Goal: Transaction & Acquisition: Purchase product/service

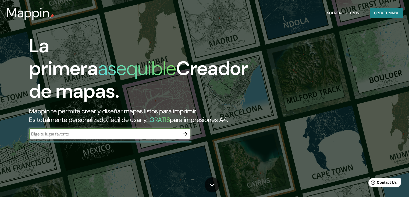
click at [132, 137] on input "text" at bounding box center [104, 134] width 151 height 6
type input "PIURA"
click at [182, 137] on icon "button" at bounding box center [185, 133] width 6 height 6
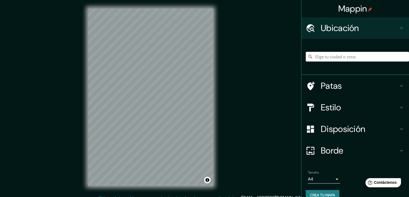
click at [273, 136] on div "Mappin Ubicación Patas Estilo Disposición Borde Elige un borde. Consejo : puede…" at bounding box center [204, 101] width 409 height 203
click at [355, 58] on input "Elige tu ciudad o zona" at bounding box center [357, 57] width 103 height 10
click at [216, 147] on div "© Mapbox © OpenStreetMap Improve this map" at bounding box center [151, 97] width 142 height 194
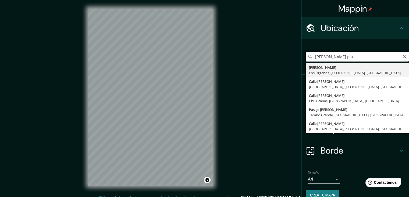
click at [357, 59] on input "micaela bastidas piu" at bounding box center [357, 57] width 103 height 10
type input "o"
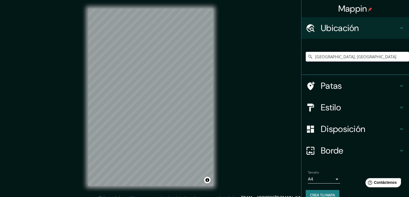
click at [77, 112] on div "Mappin Ubicación Puy-de-Dôme, Francia Piura Departamento de Piura, Perú Calle P…" at bounding box center [204, 101] width 409 height 203
click at [36, 80] on div "Mappin Ubicación Puy-de-Dôme, Francia Piura Departamento de Piura, Perú Calle P…" at bounding box center [204, 101] width 409 height 203
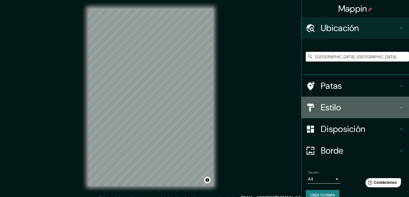
click at [355, 114] on div "Estilo" at bounding box center [356, 107] width 108 height 22
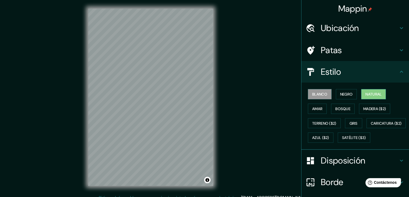
click at [363, 89] on button "Natural" at bounding box center [374, 94] width 25 height 10
click at [383, 24] on h4 "Ubicación" at bounding box center [360, 28] width 78 height 11
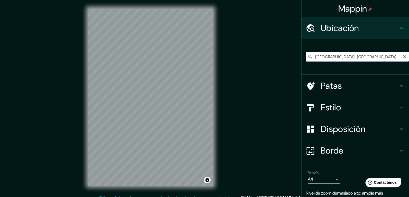
click at [358, 55] on input "Puy-de-Dôme, Francia" at bounding box center [357, 57] width 103 height 10
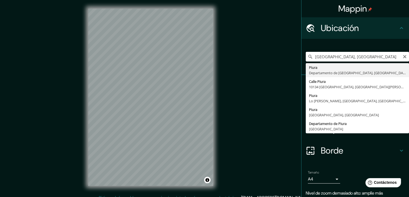
click at [358, 55] on input "Puy-de-Dôme, Francia" at bounding box center [357, 57] width 103 height 10
type input "Piura, [GEOGRAPHIC_DATA], [GEOGRAPHIC_DATA]"
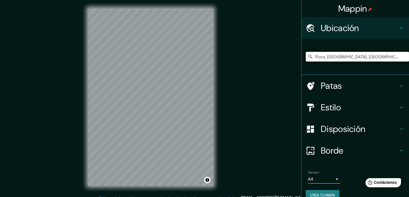
click at [334, 122] on div "Disposición" at bounding box center [356, 129] width 108 height 22
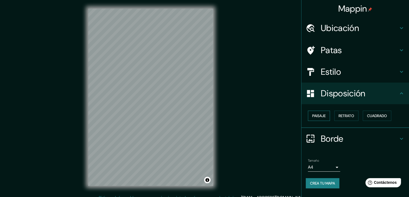
click at [316, 110] on button "Paisaje" at bounding box center [319, 115] width 22 height 10
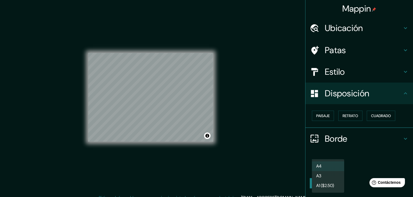
click at [334, 169] on body "Mappin Ubicación Piura, Departamento de Piura, Perú Patas Estilo Disposición Pa…" at bounding box center [206, 98] width 413 height 197
click at [328, 179] on li "A3" at bounding box center [328, 176] width 32 height 10
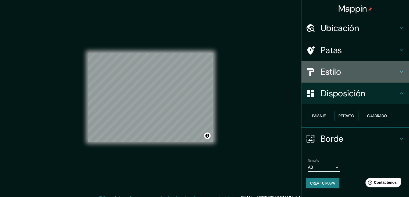
click at [345, 70] on h4 "Estilo" at bounding box center [360, 71] width 78 height 11
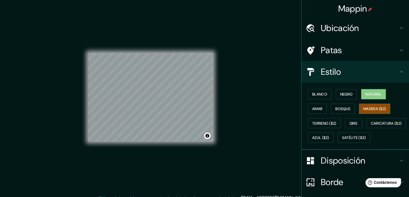
click at [384, 111] on font "Madera ($2)" at bounding box center [375, 108] width 23 height 7
click at [328, 126] on button "Terreno ($2)" at bounding box center [324, 123] width 33 height 10
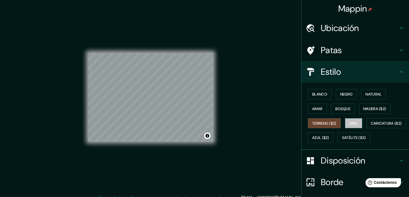
click at [352, 122] on font "Gris" at bounding box center [354, 123] width 8 height 5
click at [323, 108] on button "Amar" at bounding box center [317, 108] width 19 height 10
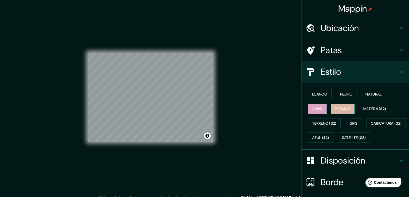
click at [337, 107] on font "Bosque" at bounding box center [343, 108] width 15 height 5
click at [353, 90] on button "Negro" at bounding box center [346, 94] width 21 height 10
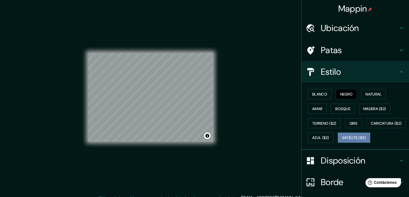
click at [338, 142] on button "Satélite ($3)" at bounding box center [354, 137] width 33 height 10
click at [372, 145] on div "Blanco Negro Natural Amar Bosque Madera ($2) Terreno ($2) Gris Caricatura ($2) …" at bounding box center [357, 116] width 103 height 58
click at [337, 45] on font "Patas" at bounding box center [331, 49] width 21 height 11
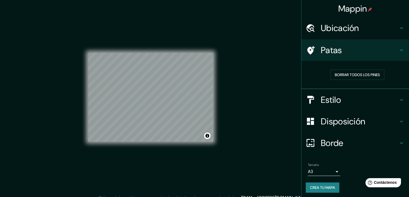
click at [337, 45] on font "Patas" at bounding box center [331, 49] width 21 height 11
click at [392, 59] on div "Patas" at bounding box center [356, 50] width 108 height 22
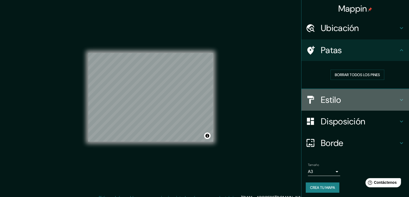
click at [354, 104] on h4 "Estilo" at bounding box center [360, 99] width 78 height 11
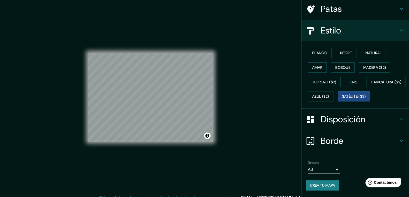
click at [345, 139] on h4 "Borde" at bounding box center [360, 140] width 78 height 11
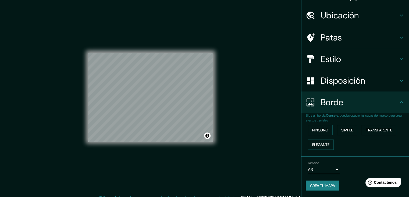
scroll to position [12, 0]
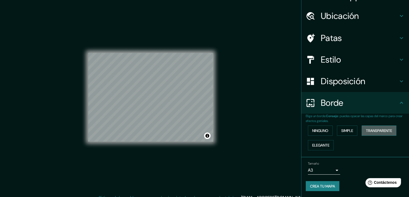
click at [363, 126] on button "Transparente" at bounding box center [379, 130] width 35 height 10
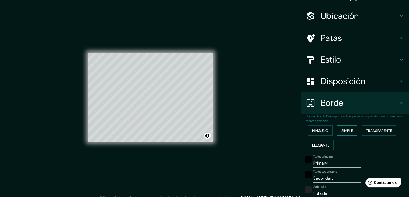
click at [337, 126] on button "Simple" at bounding box center [347, 130] width 20 height 10
click at [315, 131] on font "Ninguno" at bounding box center [321, 130] width 16 height 5
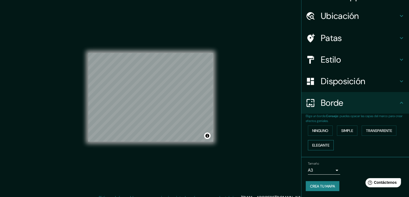
click at [314, 147] on font "Elegante" at bounding box center [321, 144] width 17 height 7
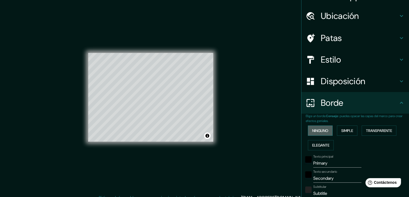
click at [320, 127] on font "Ninguno" at bounding box center [321, 130] width 16 height 7
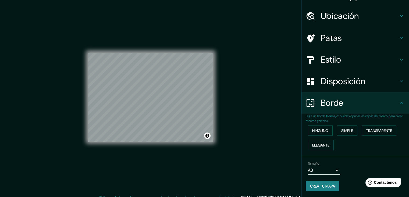
click at [361, 144] on div "Ninguno Simple Transparente Elegante" at bounding box center [357, 137] width 103 height 29
click at [329, 56] on font "Estilo" at bounding box center [331, 59] width 20 height 11
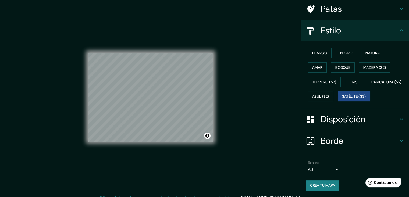
scroll to position [54, 0]
click at [310, 183] on font "Crea tu mapa" at bounding box center [322, 185] width 25 height 5
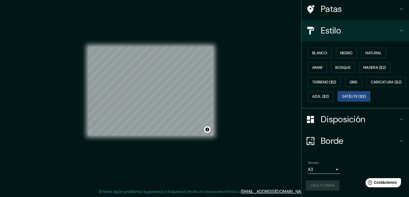
click at [323, 187] on div "Crea tu mapa" at bounding box center [355, 185] width 99 height 10
click at [328, 187] on font "Crea tu mapa" at bounding box center [322, 185] width 25 height 5
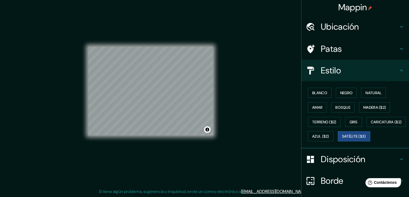
scroll to position [0, 0]
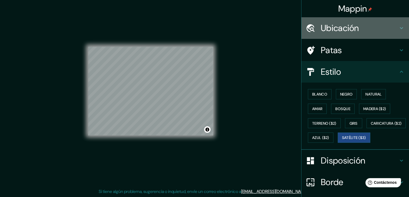
click at [343, 26] on font "Ubicación" at bounding box center [340, 27] width 38 height 11
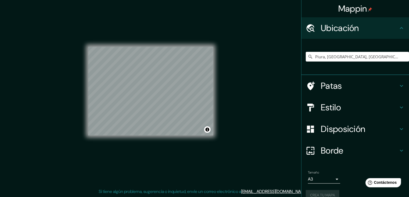
scroll to position [9, 0]
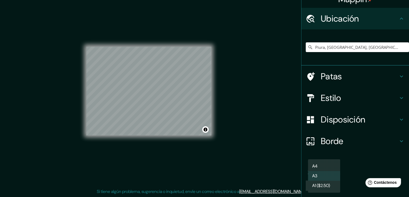
click at [314, 167] on body "Mappin Ubicación Piura, Departamento de Piura, Perú Patas Estilo Disposición Bo…" at bounding box center [204, 92] width 409 height 197
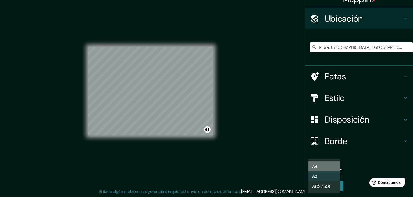
click at [327, 165] on li "A4" at bounding box center [324, 166] width 32 height 10
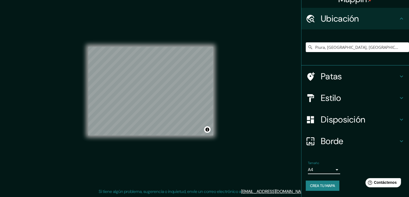
click at [317, 185] on font "Crea tu mapa" at bounding box center [322, 185] width 25 height 5
click at [327, 171] on body "Mappin Ubicación Piura, Departamento de Piura, Perú Patas Estilo Disposición Bo…" at bounding box center [204, 92] width 409 height 197
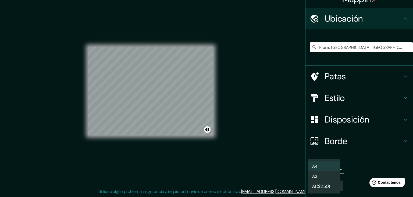
click at [313, 175] on font "A3" at bounding box center [315, 176] width 5 height 6
type input "a4"
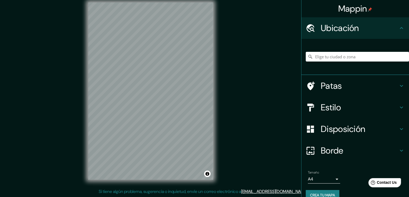
click at [314, 178] on body "Mappin Ubicación Patas Estilo Disposición Borde Elige un borde. Consejo : puede…" at bounding box center [204, 92] width 409 height 197
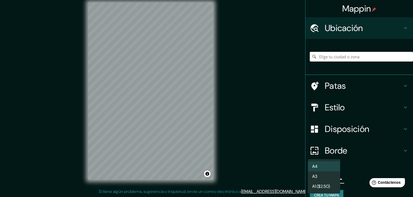
click at [317, 178] on font "A3" at bounding box center [315, 176] width 5 height 6
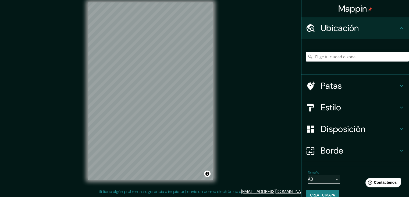
scroll to position [9, 0]
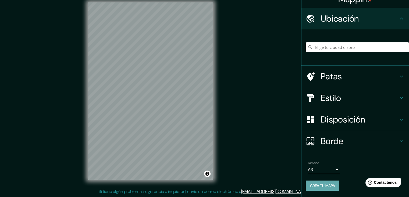
click at [310, 184] on font "Crea tu mapa" at bounding box center [322, 185] width 25 height 5
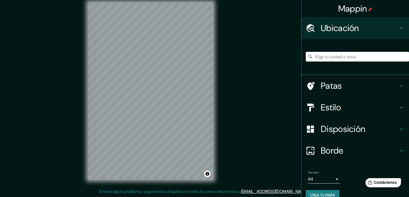
click at [321, 106] on font "Estilo" at bounding box center [331, 106] width 20 height 11
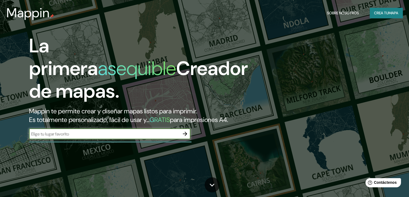
click at [96, 137] on input "text" at bounding box center [104, 134] width 151 height 6
type input "PIURA"
click at [189, 139] on button "button" at bounding box center [185, 133] width 11 height 11
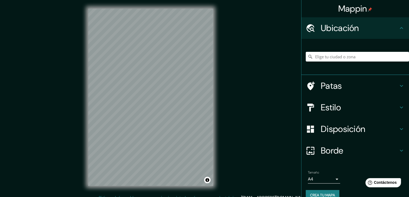
click at [313, 106] on div at bounding box center [313, 107] width 15 height 9
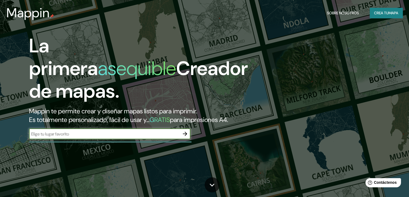
click at [184, 137] on icon "button" at bounding box center [185, 133] width 6 height 6
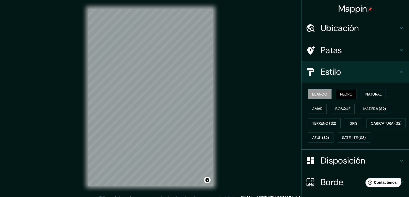
click at [336, 90] on button "Negro" at bounding box center [346, 94] width 21 height 10
click at [323, 92] on font "Blanco" at bounding box center [320, 94] width 15 height 5
click at [349, 35] on div "Ubicación" at bounding box center [356, 28] width 108 height 22
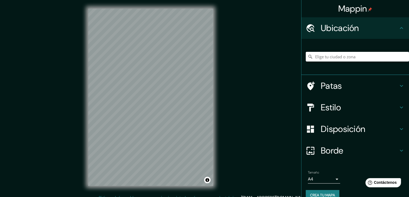
click at [331, 57] on input "Elige tu ciudad o zona" at bounding box center [357, 57] width 103 height 10
type input "Piura, [GEOGRAPHIC_DATA], [GEOGRAPHIC_DATA]"
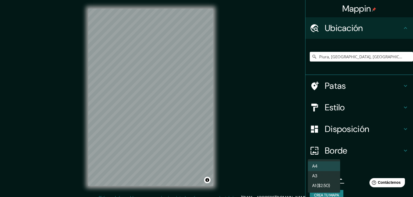
click at [317, 180] on body "Mappin Ubicación Piura, [GEOGRAPHIC_DATA], [GEOGRAPHIC_DATA] [GEOGRAPHIC_DATA] …" at bounding box center [206, 98] width 413 height 197
click at [324, 179] on li "A3" at bounding box center [324, 176] width 32 height 10
type input "a4"
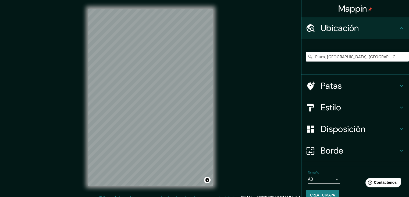
click at [322, 120] on div "Disposición" at bounding box center [356, 129] width 108 height 22
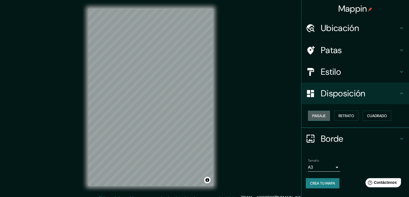
click at [314, 120] on button "Paisaje" at bounding box center [319, 115] width 22 height 10
